Goal: Task Accomplishment & Management: Use online tool/utility

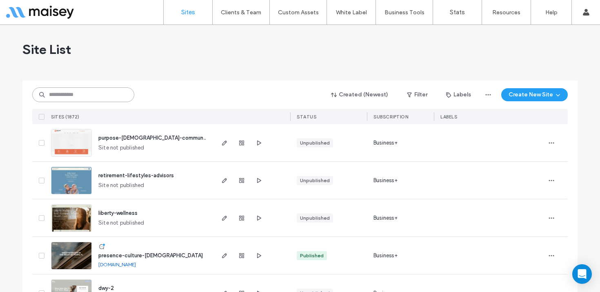
click at [96, 96] on input at bounding box center [83, 94] width 102 height 15
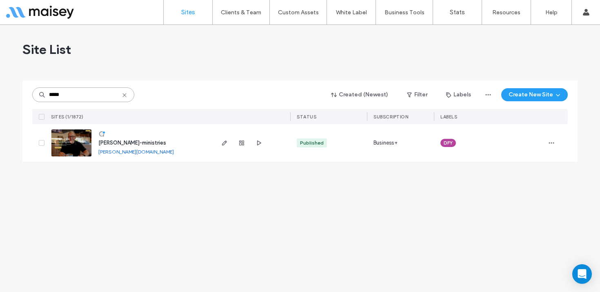
type input "*****"
click at [73, 143] on img at bounding box center [71, 157] width 40 height 56
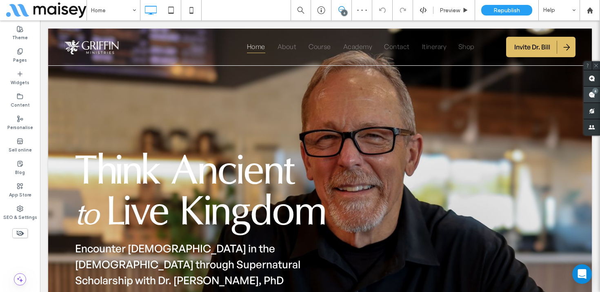
click at [593, 92] on div "6" at bounding box center [595, 91] width 6 height 6
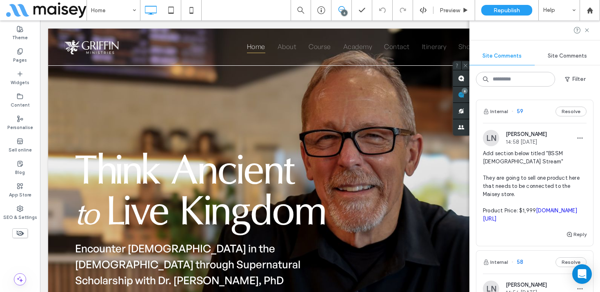
click at [537, 174] on span "Add section below titled "BSSM [DEMOGRAPHIC_DATA] Stream" They are going to sel…" at bounding box center [535, 186] width 104 height 74
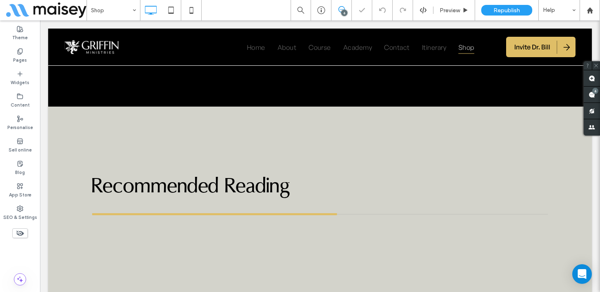
scroll to position [1799, 0]
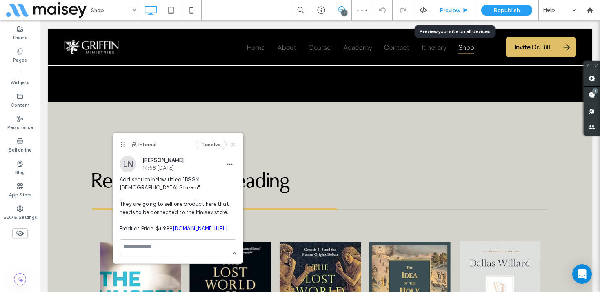
click at [451, 9] on span "Preview" at bounding box center [450, 10] width 20 height 7
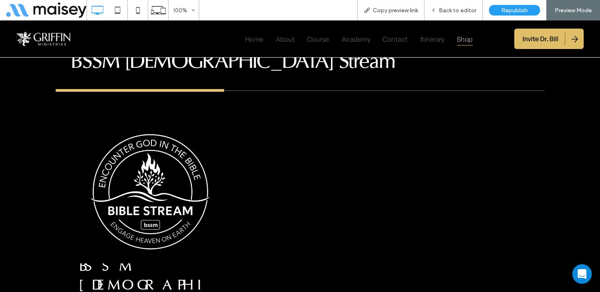
scroll to position [2715, 0]
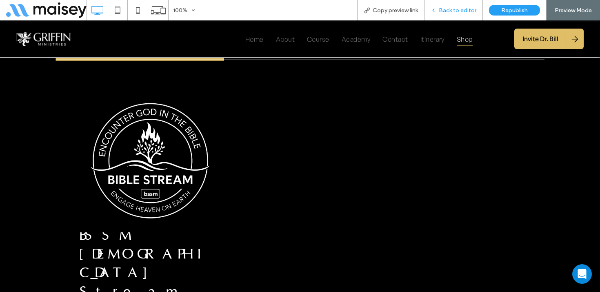
click at [451, 8] on span "Back to editor" at bounding box center [458, 10] width 38 height 7
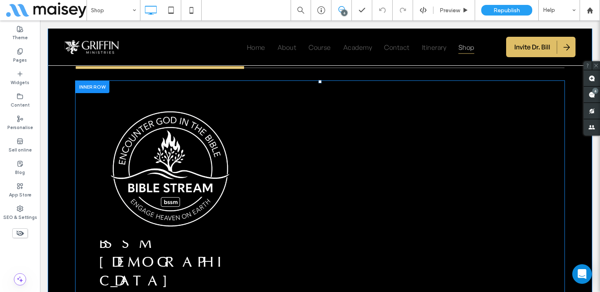
scroll to position [2714, 0]
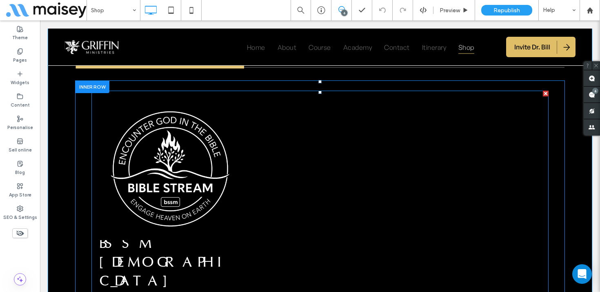
click at [189, 234] on h3 "BSSM [DEMOGRAPHIC_DATA] Stream" at bounding box center [171, 271] width 142 height 75
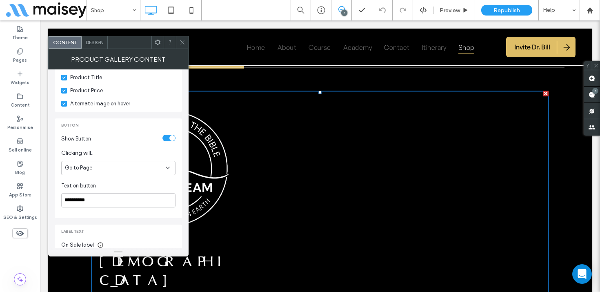
scroll to position [274, 0]
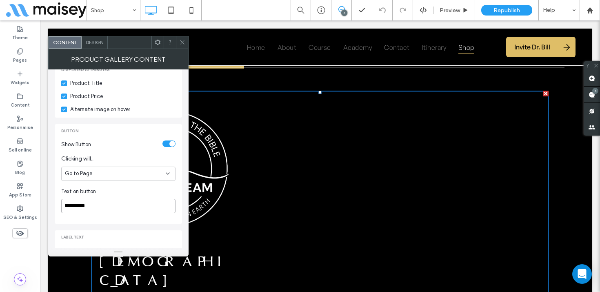
click at [82, 199] on input "**********" at bounding box center [118, 206] width 114 height 14
type input "*******"
click at [182, 42] on icon at bounding box center [182, 42] width 6 height 6
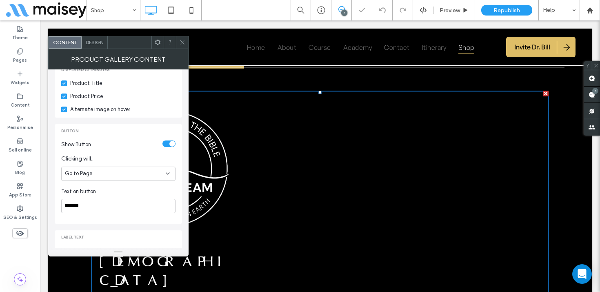
scroll to position [141, 0]
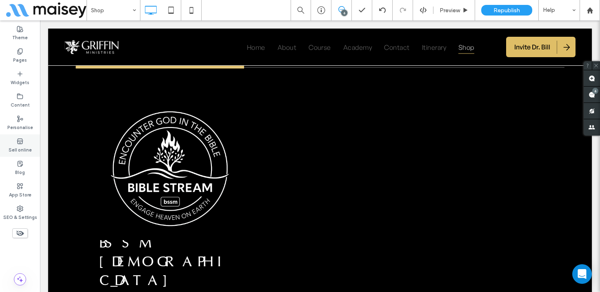
click at [19, 141] on icon at bounding box center [20, 141] width 7 height 7
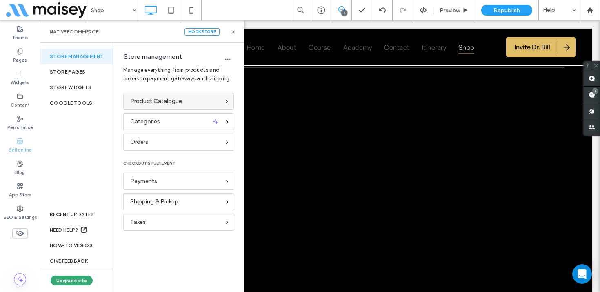
click at [157, 98] on span "Product Catalogue" at bounding box center [156, 101] width 52 height 9
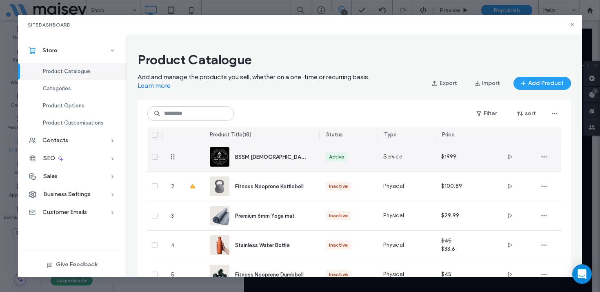
click at [251, 160] on div "BSSM [DEMOGRAPHIC_DATA] Stream" at bounding box center [270, 157] width 71 height 9
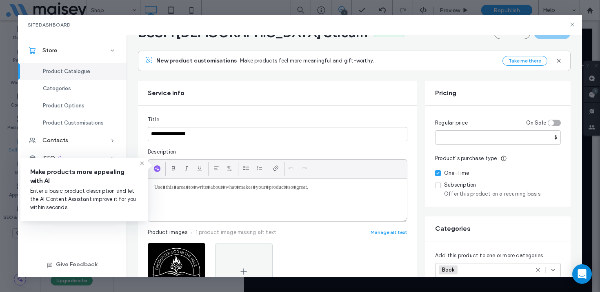
scroll to position [44, 0]
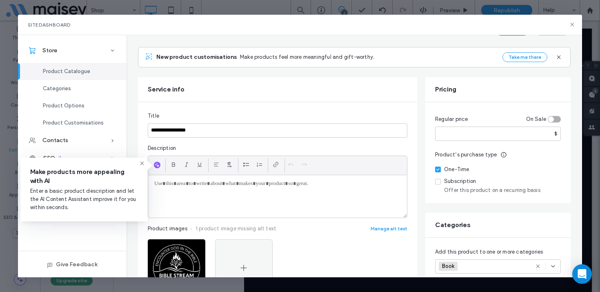
click at [210, 184] on p at bounding box center [277, 183] width 247 height 7
click at [143, 165] on use at bounding box center [142, 163] width 4 height 4
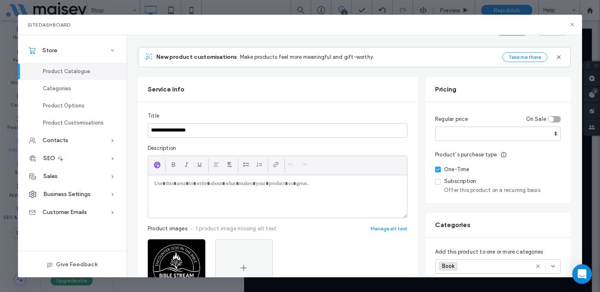
click at [165, 184] on p at bounding box center [277, 183] width 247 height 7
paste div
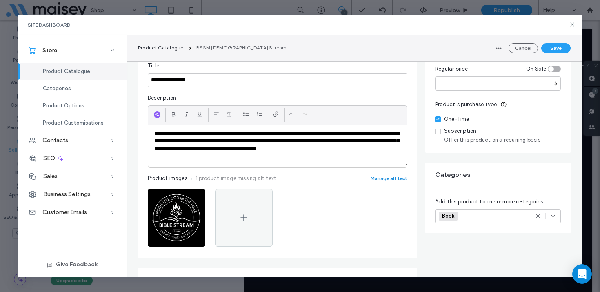
scroll to position [95, 0]
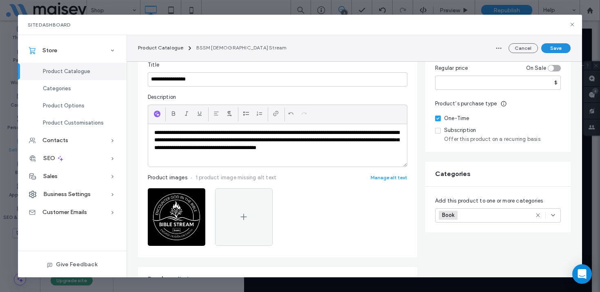
click at [557, 49] on button "Save" at bounding box center [555, 48] width 29 height 10
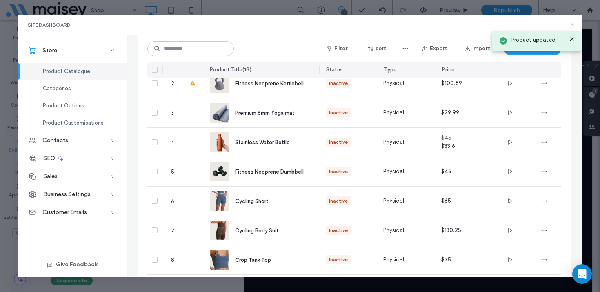
click at [572, 23] on icon at bounding box center [572, 24] width 7 height 7
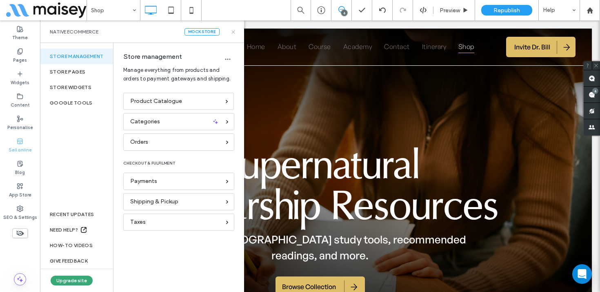
scroll to position [0, 0]
click at [234, 31] on use at bounding box center [233, 31] width 3 height 3
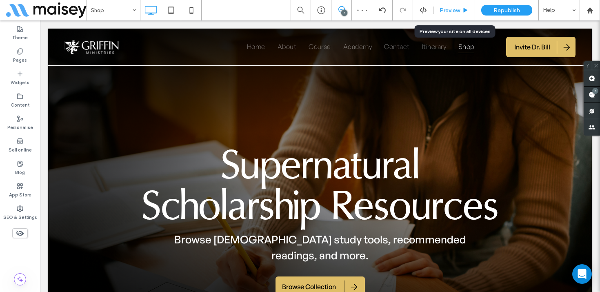
click at [449, 9] on span "Preview" at bounding box center [450, 10] width 20 height 7
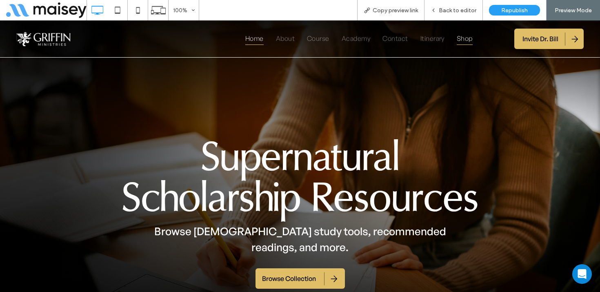
click at [249, 40] on span "Home" at bounding box center [254, 37] width 18 height 13
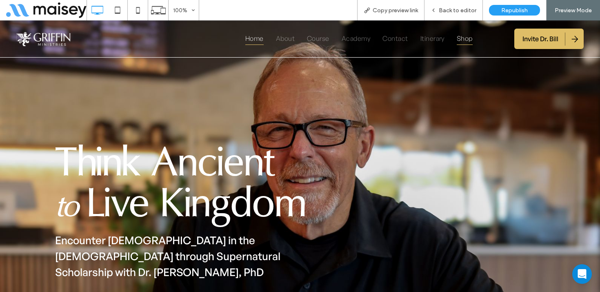
click at [461, 37] on span "Shop" at bounding box center [465, 37] width 16 height 13
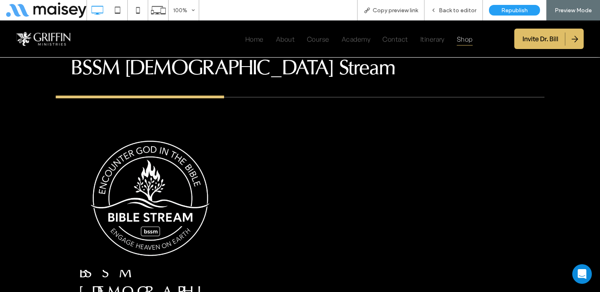
scroll to position [2704, 0]
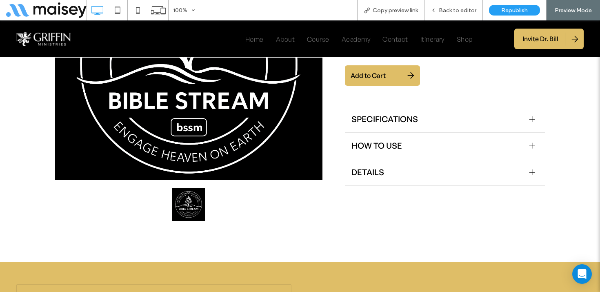
scroll to position [182, 0]
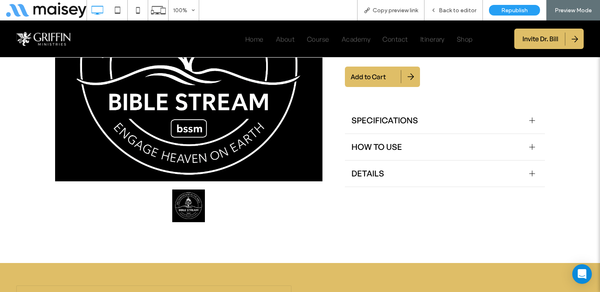
click at [535, 120] on div at bounding box center [533, 121] width 6 height 6
click at [532, 147] on div at bounding box center [532, 147] width 0 height 6
click at [531, 171] on div at bounding box center [533, 174] width 6 height 6
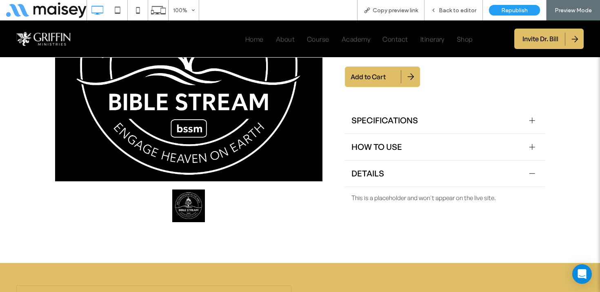
click at [531, 171] on div at bounding box center [533, 174] width 6 height 6
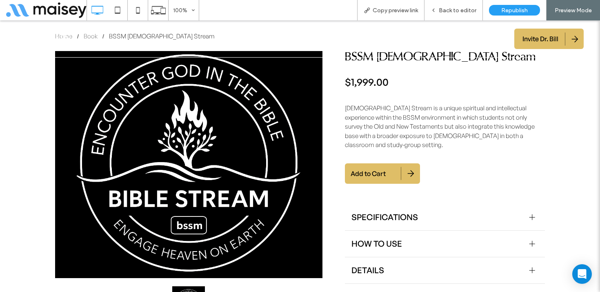
scroll to position [0, 0]
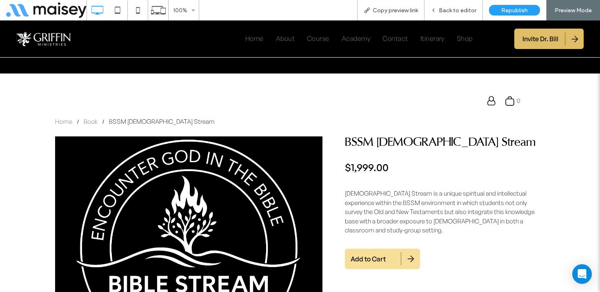
click at [367, 258] on span "Add to Cart" at bounding box center [383, 258] width 64 height 17
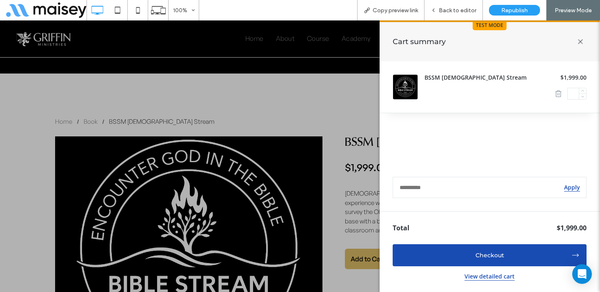
click at [581, 41] on icon at bounding box center [580, 41] width 17 height 17
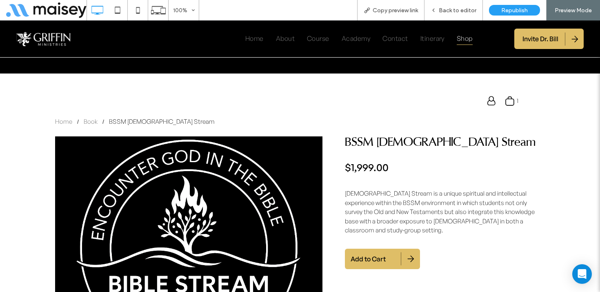
click at [467, 38] on span "Shop" at bounding box center [465, 37] width 16 height 13
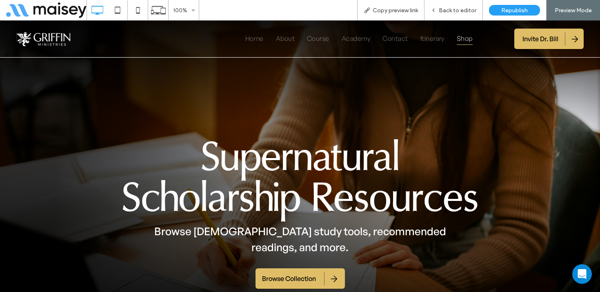
click at [118, 11] on icon at bounding box center [117, 10] width 16 height 16
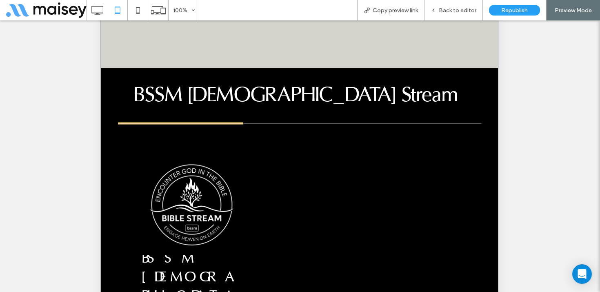
scroll to position [207, 0]
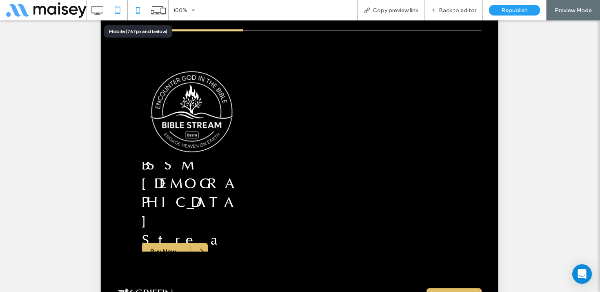
click at [142, 10] on icon at bounding box center [138, 10] width 16 height 16
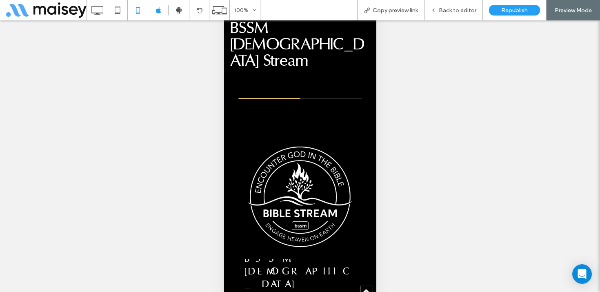
scroll to position [3055, 0]
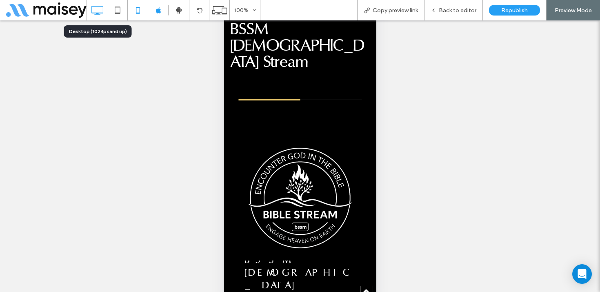
click at [98, 10] on icon at bounding box center [97, 10] width 16 height 16
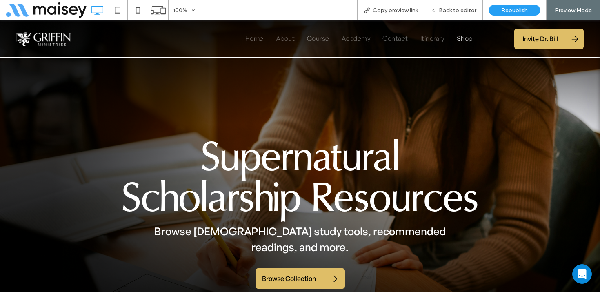
scroll to position [0, 0]
click at [459, 4] on div "Back to editor" at bounding box center [454, 10] width 58 height 20
click at [466, 16] on div "Back to editor" at bounding box center [454, 10] width 58 height 20
click at [464, 11] on span "Back to editor" at bounding box center [458, 10] width 38 height 7
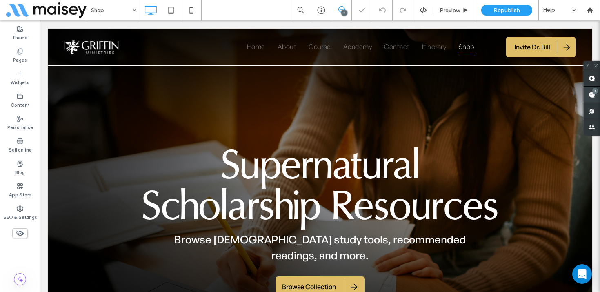
click at [594, 94] on span at bounding box center [592, 95] width 16 height 16
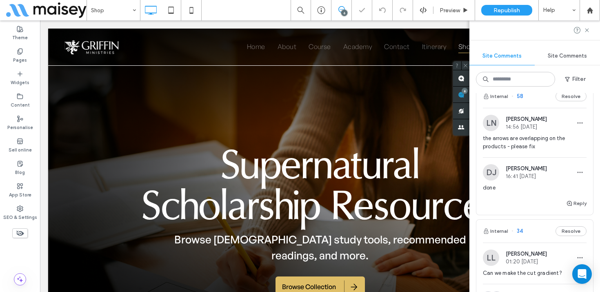
scroll to position [185, 0]
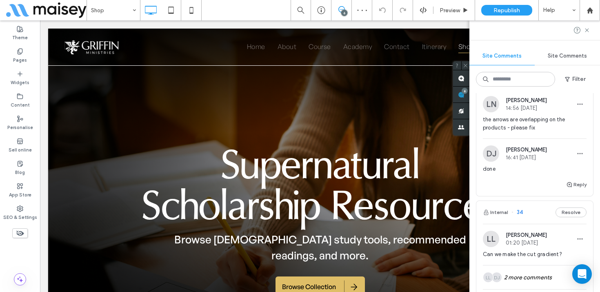
click at [538, 132] on span "the arrows are overlapping on the products - please fix" at bounding box center [535, 124] width 104 height 16
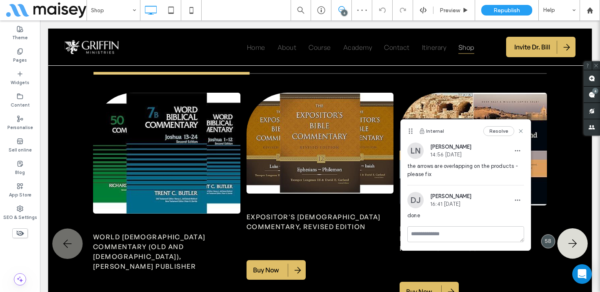
scroll to position [0, 0]
click at [455, 7] on span "Preview" at bounding box center [450, 10] width 20 height 7
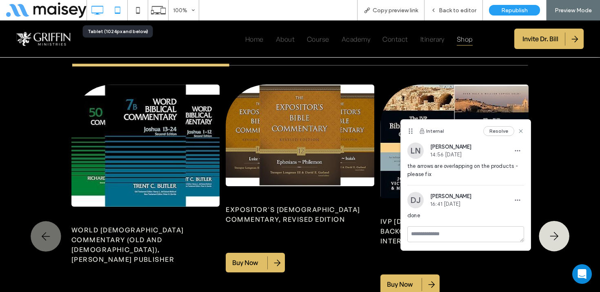
click at [116, 14] on icon at bounding box center [117, 10] width 16 height 16
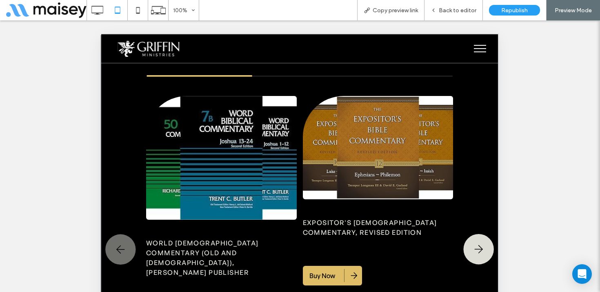
scroll to position [1466, 0]
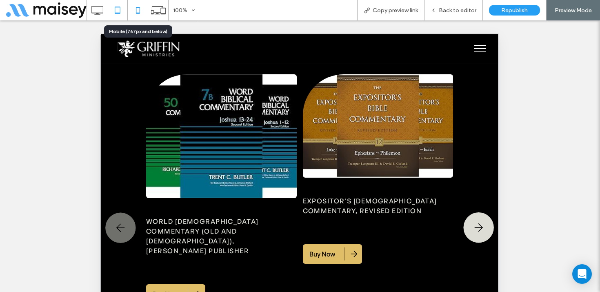
click at [136, 11] on use at bounding box center [138, 10] width 4 height 7
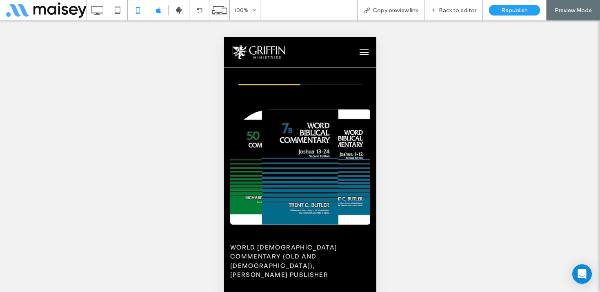
scroll to position [1514, 0]
